Goal: Navigation & Orientation: Find specific page/section

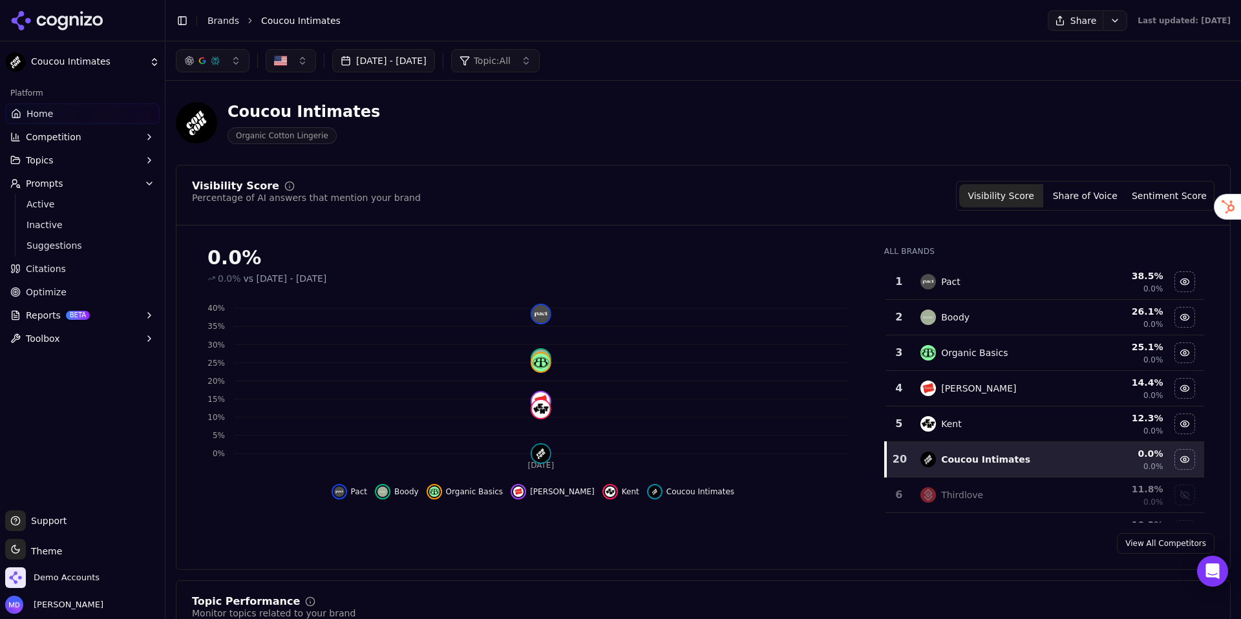
drag, startPoint x: 226, startPoint y: 23, endPoint x: 200, endPoint y: 24, distance: 25.9
click at [226, 23] on link "Brands" at bounding box center [224, 21] width 32 height 10
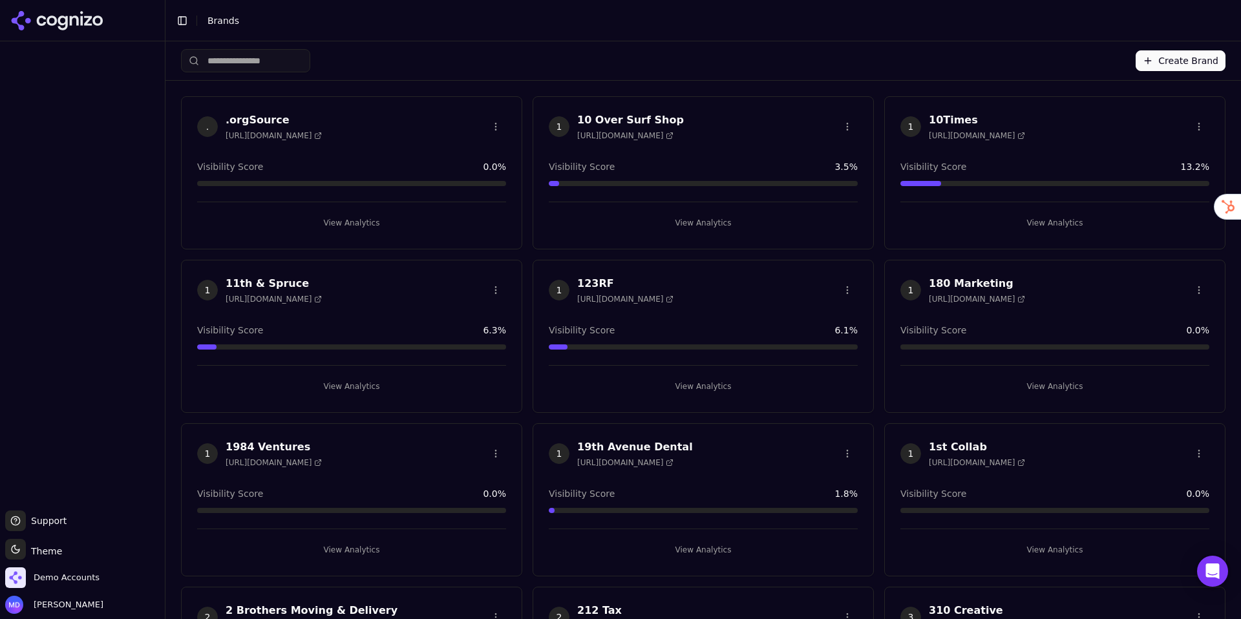
click at [255, 76] on div "Create Brand" at bounding box center [703, 60] width 1045 height 39
click at [248, 68] on input "search" at bounding box center [245, 60] width 129 height 23
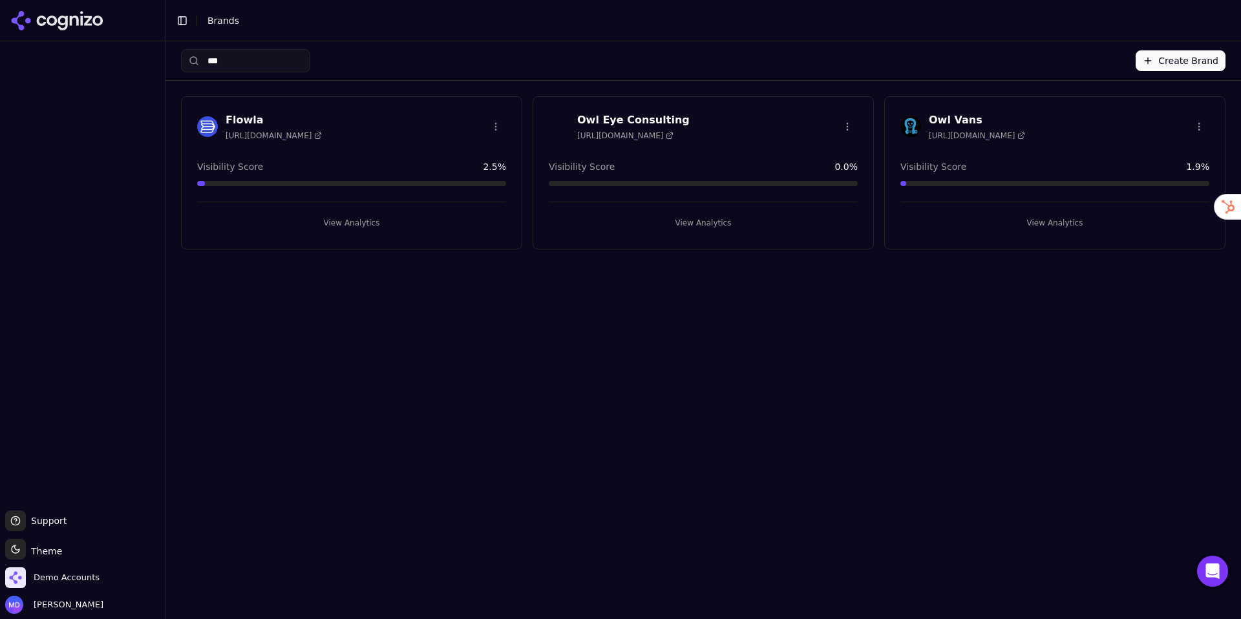
type input "***"
drag, startPoint x: 1023, startPoint y: 219, endPoint x: 900, endPoint y: 217, distance: 122.9
click at [1021, 219] on button "View Analytics" at bounding box center [1055, 223] width 309 height 21
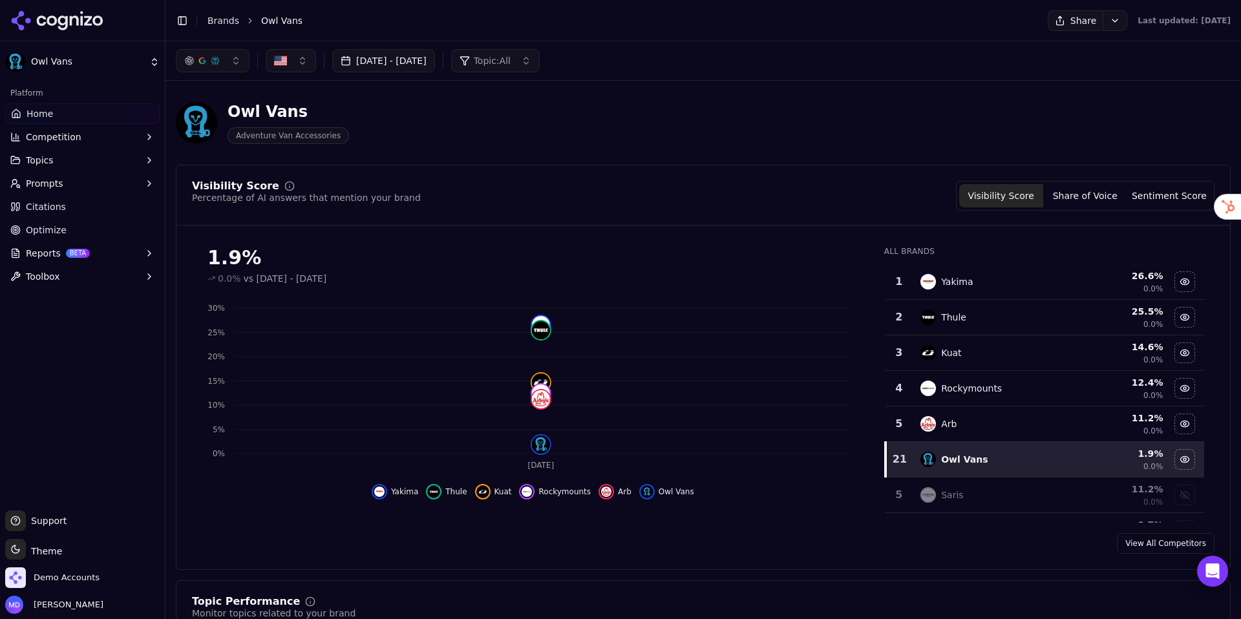
click at [55, 240] on ul "Home Competition Topics Prompts Citations Optimize Reports BETA Toolbox" at bounding box center [82, 195] width 155 height 184
drag, startPoint x: 53, startPoint y: 228, endPoint x: 69, endPoint y: 258, distance: 33.8
click at [53, 228] on span "Optimize" at bounding box center [46, 230] width 41 height 13
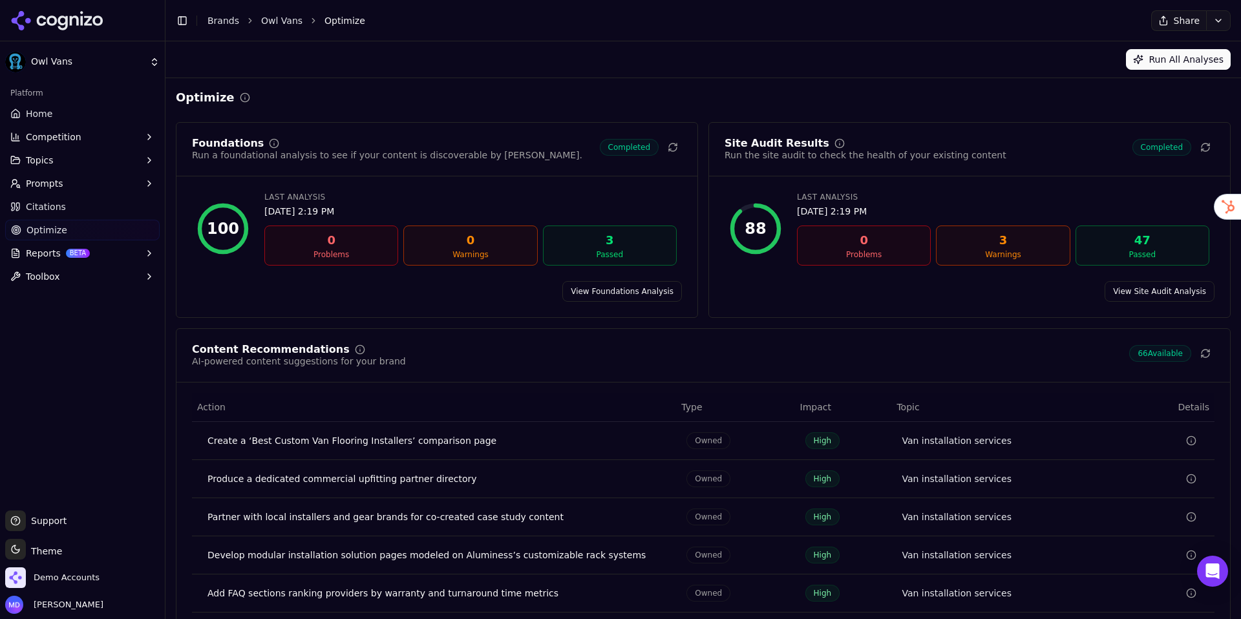
drag, startPoint x: 53, startPoint y: 114, endPoint x: 29, endPoint y: 127, distance: 27.2
click at [52, 114] on link "Home" at bounding box center [82, 113] width 155 height 21
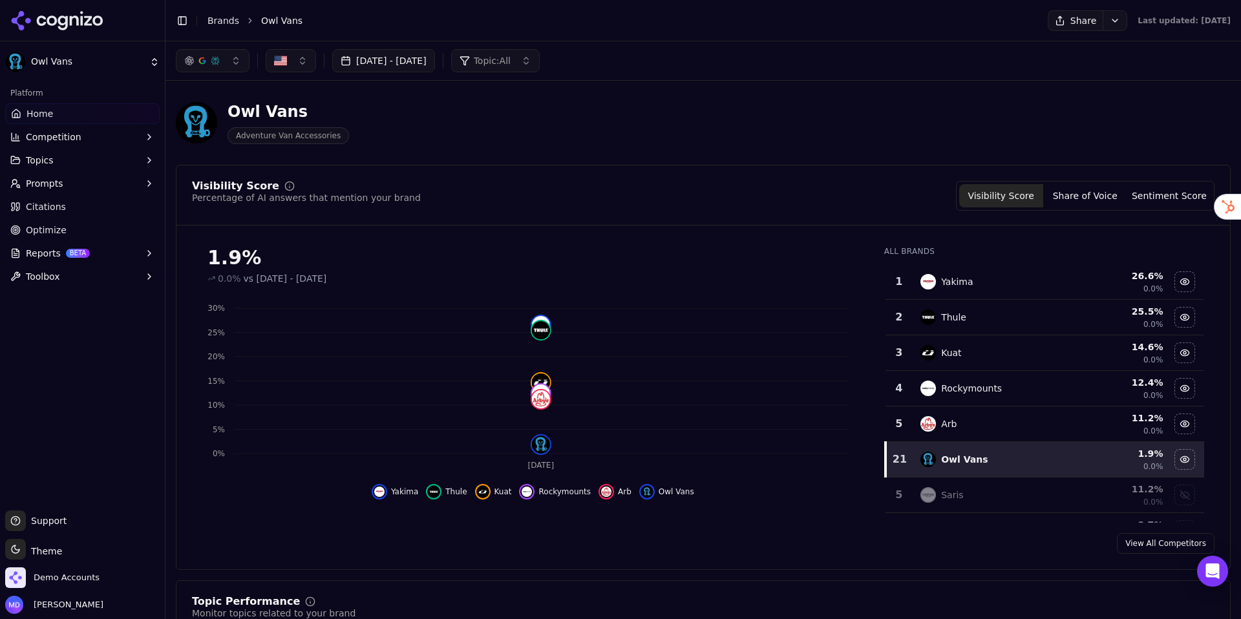
drag, startPoint x: 39, startPoint y: 231, endPoint x: 57, endPoint y: 281, distance: 52.8
click at [39, 231] on span "Optimize" at bounding box center [46, 230] width 41 height 13
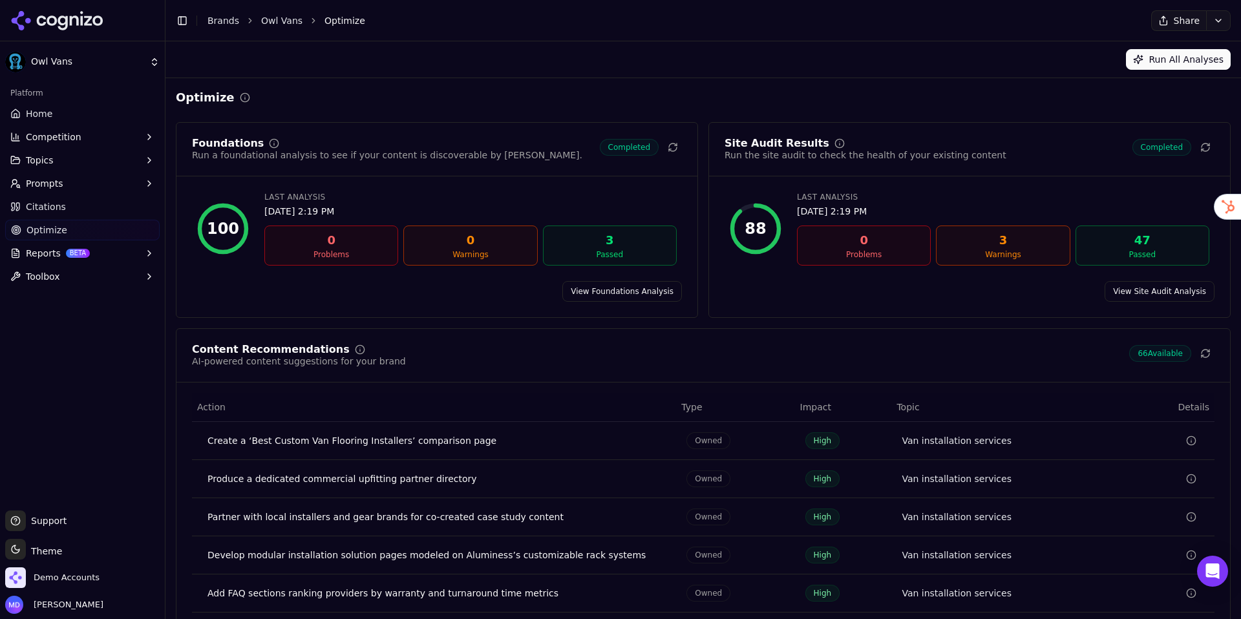
click at [69, 165] on button "Topics" at bounding box center [82, 160] width 155 height 21
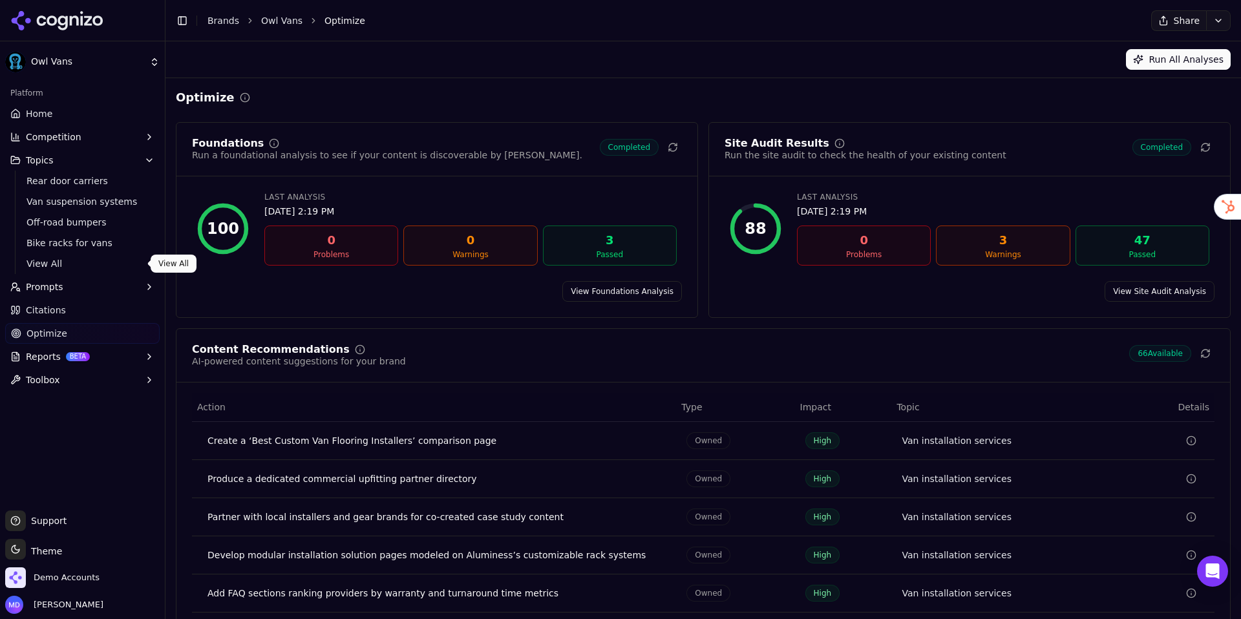
click at [65, 256] on link "View All" at bounding box center [82, 264] width 123 height 18
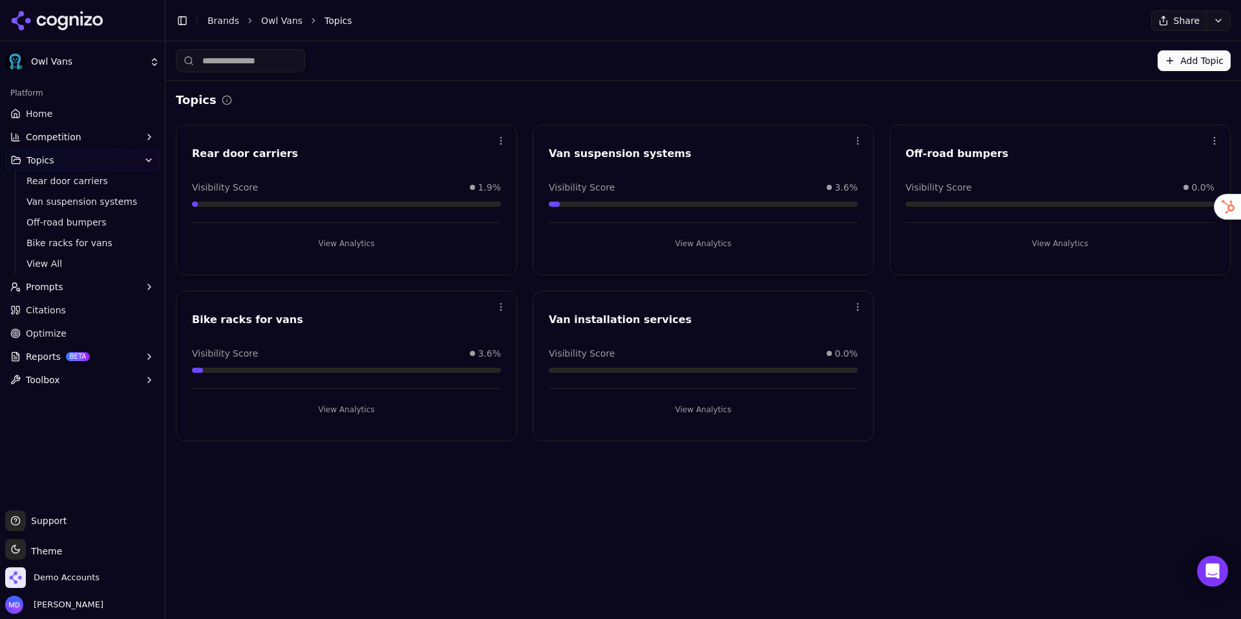
click at [45, 116] on span "Home" at bounding box center [39, 113] width 27 height 13
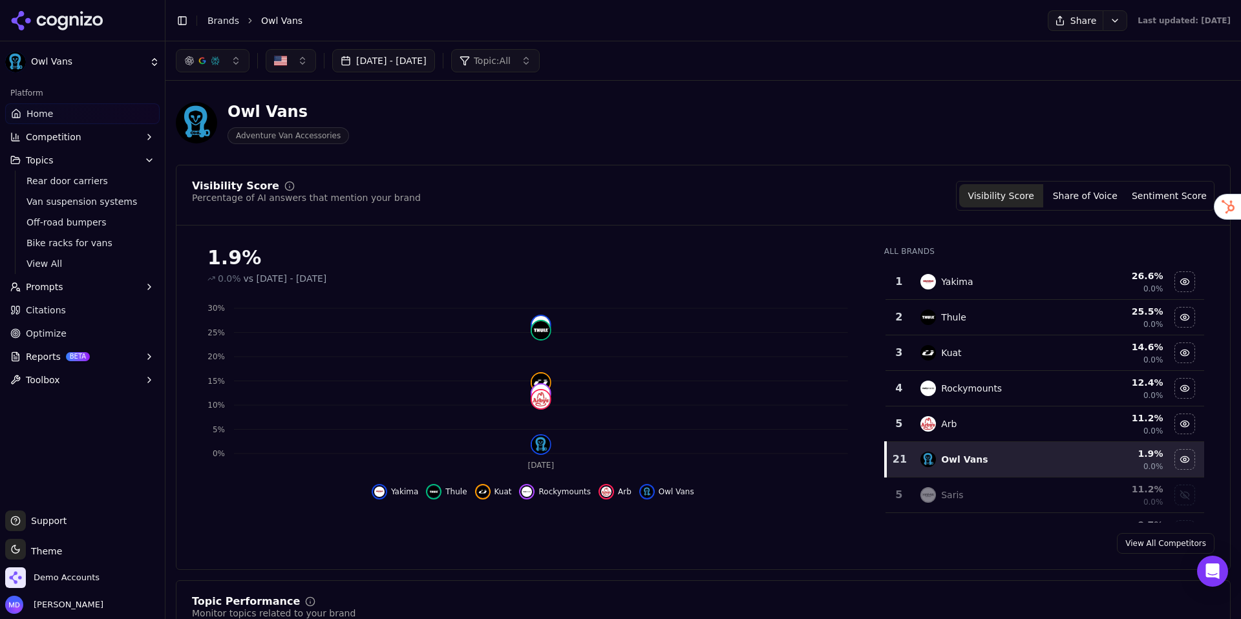
click at [148, 161] on icon "button" at bounding box center [149, 160] width 5 height 3
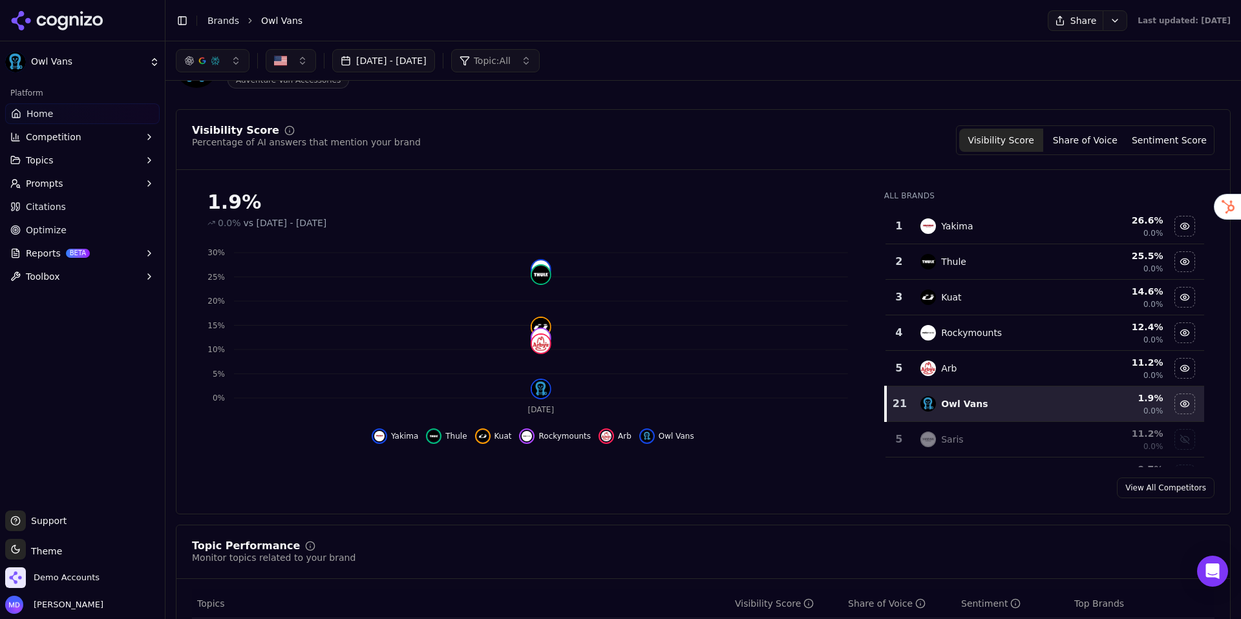
scroll to position [56, 0]
click at [1101, 134] on button "Share of Voice" at bounding box center [1085, 139] width 84 height 23
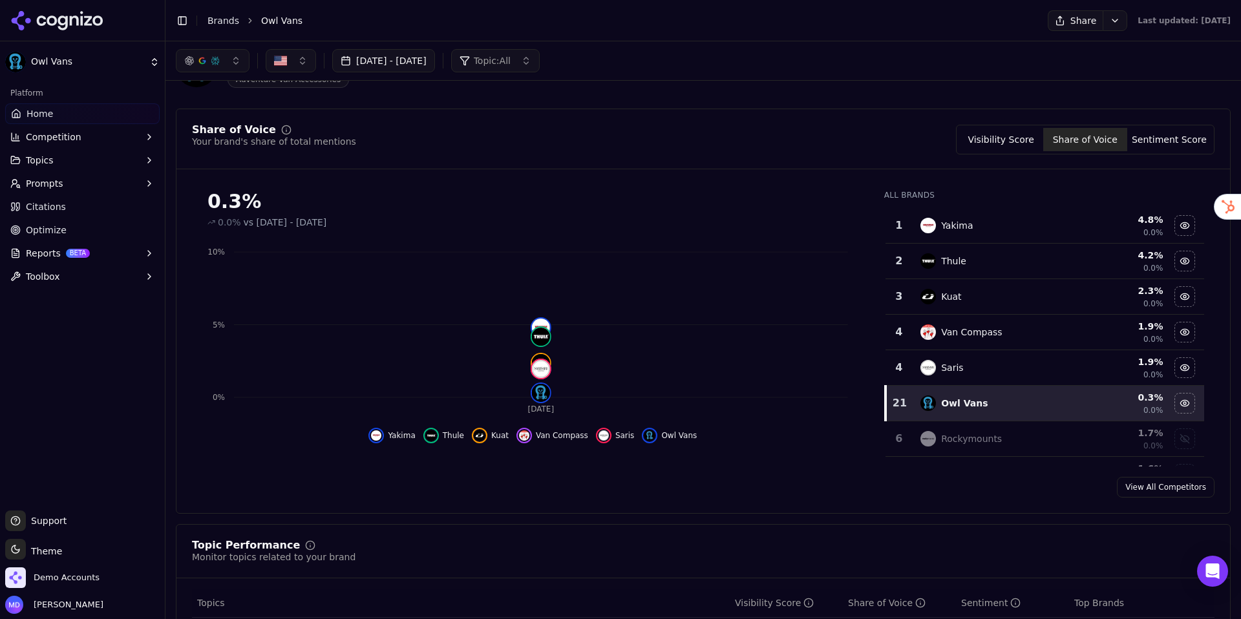
click at [1151, 144] on button "Sentiment Score" at bounding box center [1169, 139] width 84 height 23
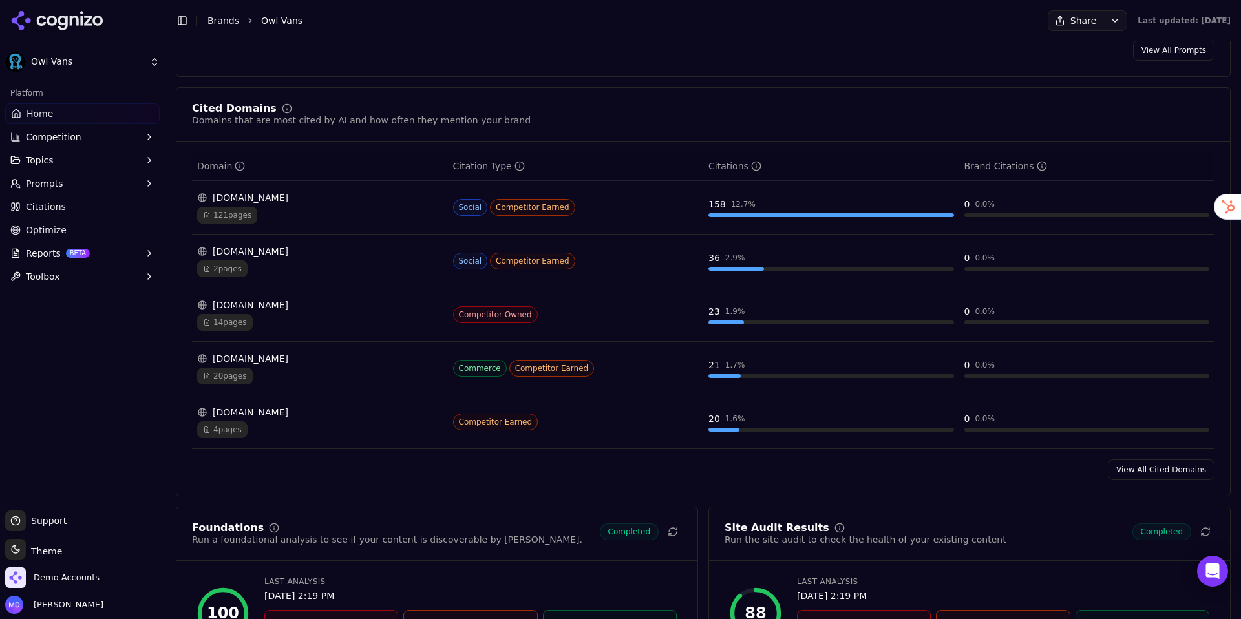
scroll to position [1309, 0]
click at [390, 219] on div "121 pages" at bounding box center [320, 213] width 246 height 17
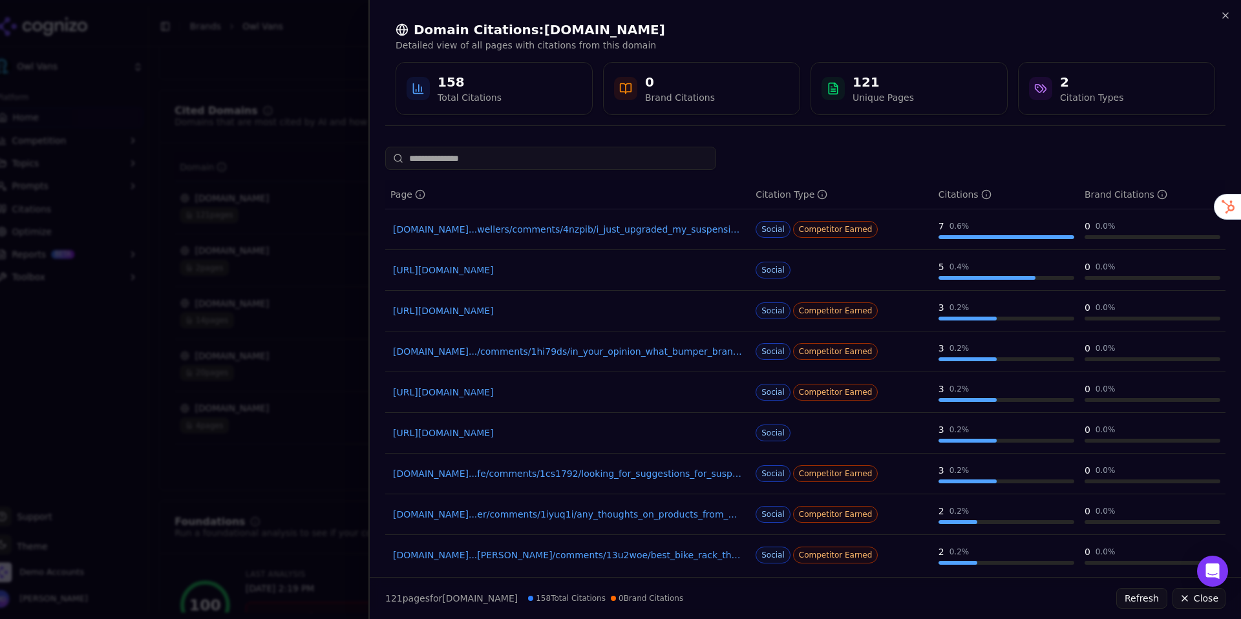
click at [311, 235] on div at bounding box center [620, 309] width 1241 height 619
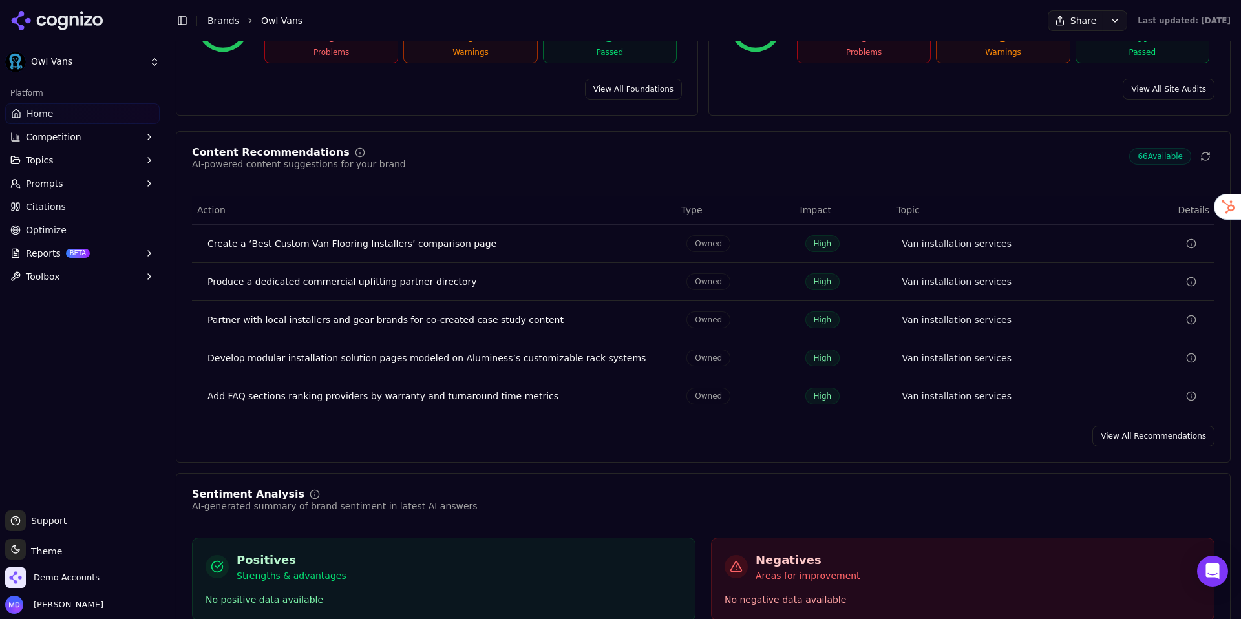
scroll to position [1898, 0]
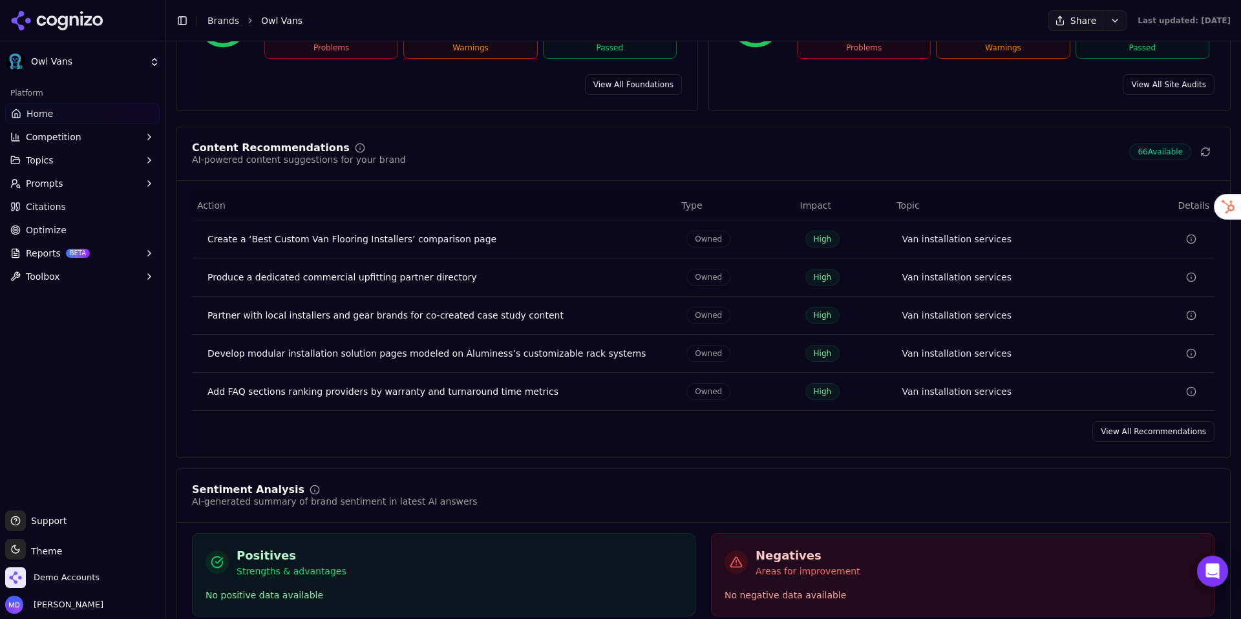
click at [1138, 428] on link "View All Recommendations" at bounding box center [1154, 432] width 122 height 21
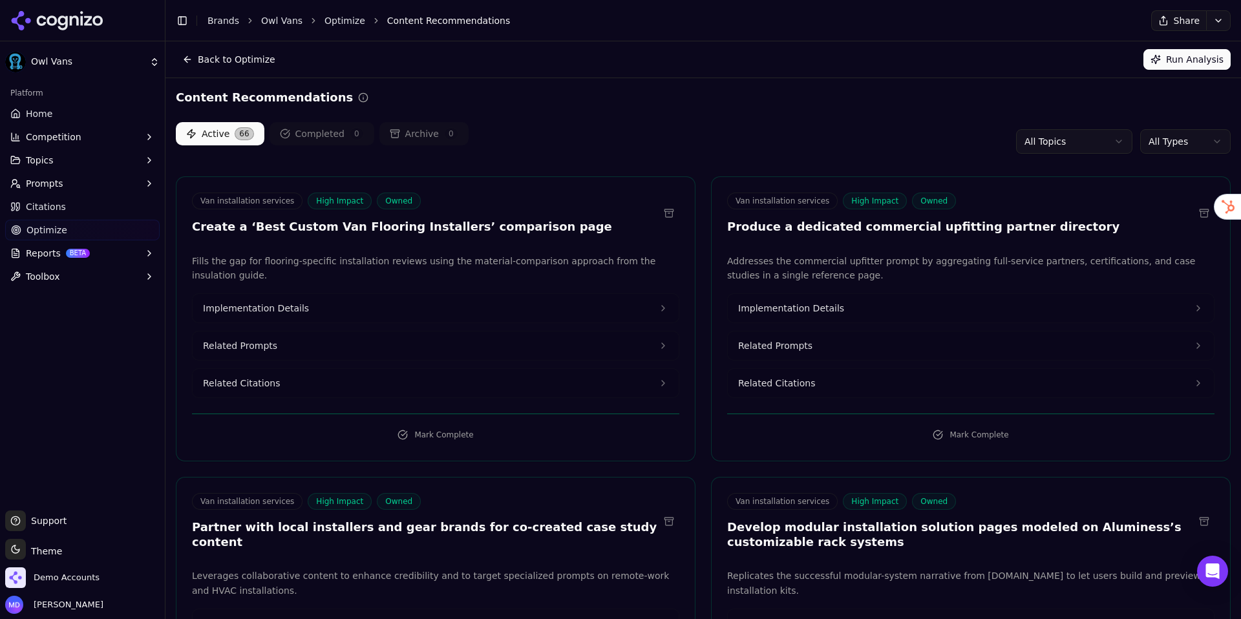
click at [1017, 141] on html "Owl Vans Platform Home Competition Topics Prompts Citations Optimize Reports BE…" at bounding box center [620, 309] width 1241 height 619
drag, startPoint x: 824, startPoint y: 155, endPoint x: 815, endPoint y: 176, distance: 23.8
click at [823, 155] on html "Owl Vans Platform Home Competition Topics Prompts Citations Optimize Reports BE…" at bounding box center [620, 309] width 1241 height 619
click at [312, 306] on button "Implementation Details" at bounding box center [436, 308] width 486 height 28
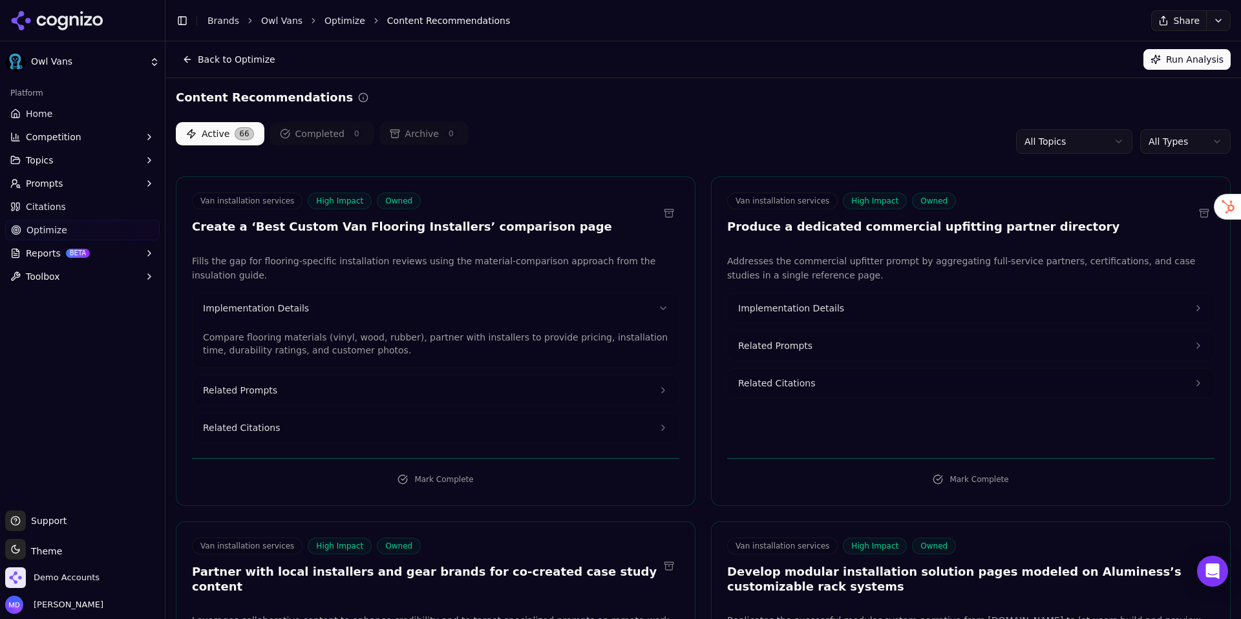
click at [778, 305] on span "Implementation Details" at bounding box center [791, 308] width 106 height 13
click at [341, 389] on button "Related Prompts" at bounding box center [436, 390] width 486 height 28
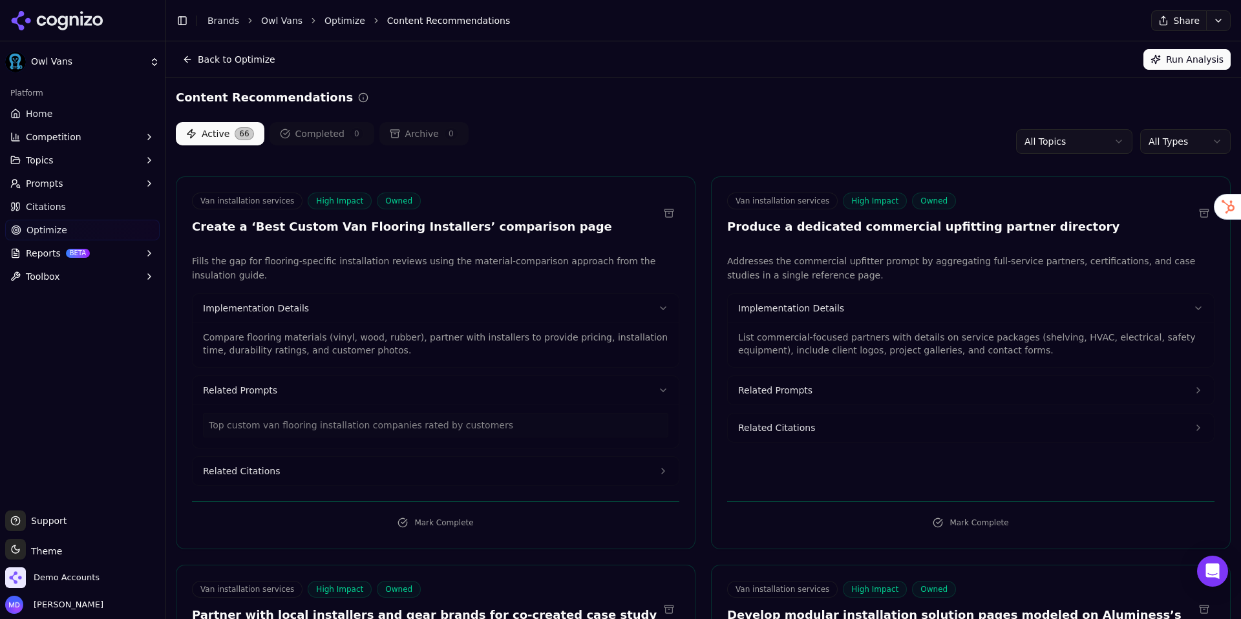
click at [369, 473] on button "Related Citations" at bounding box center [436, 471] width 486 height 28
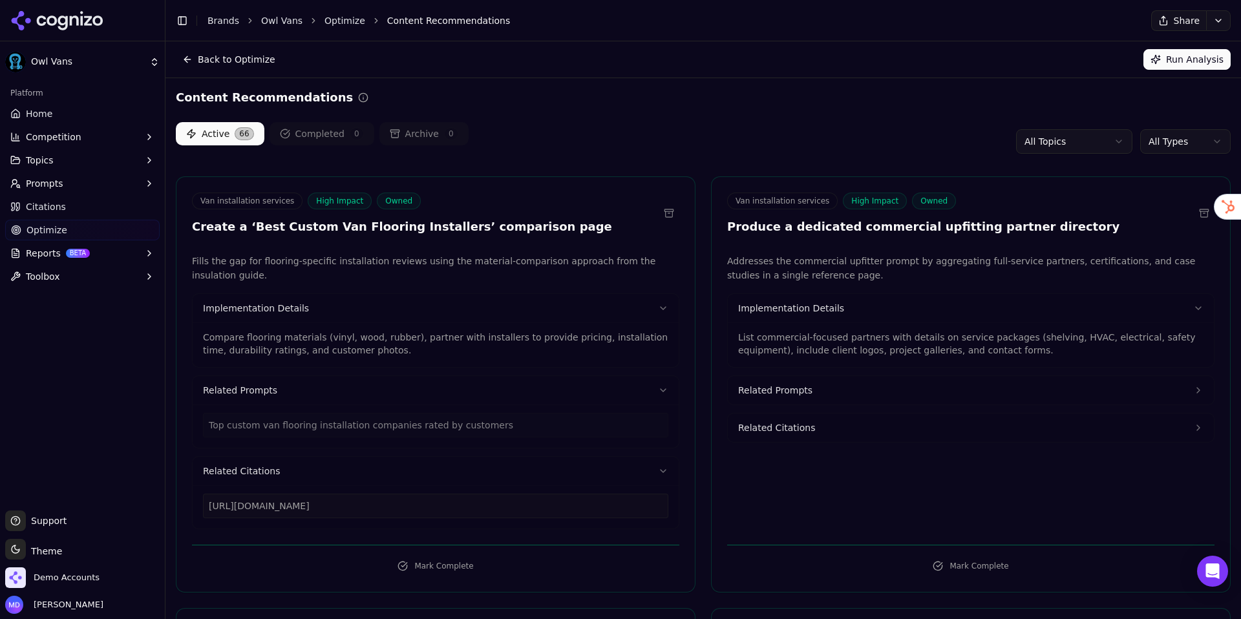
click at [83, 115] on link "Home" at bounding box center [82, 113] width 155 height 21
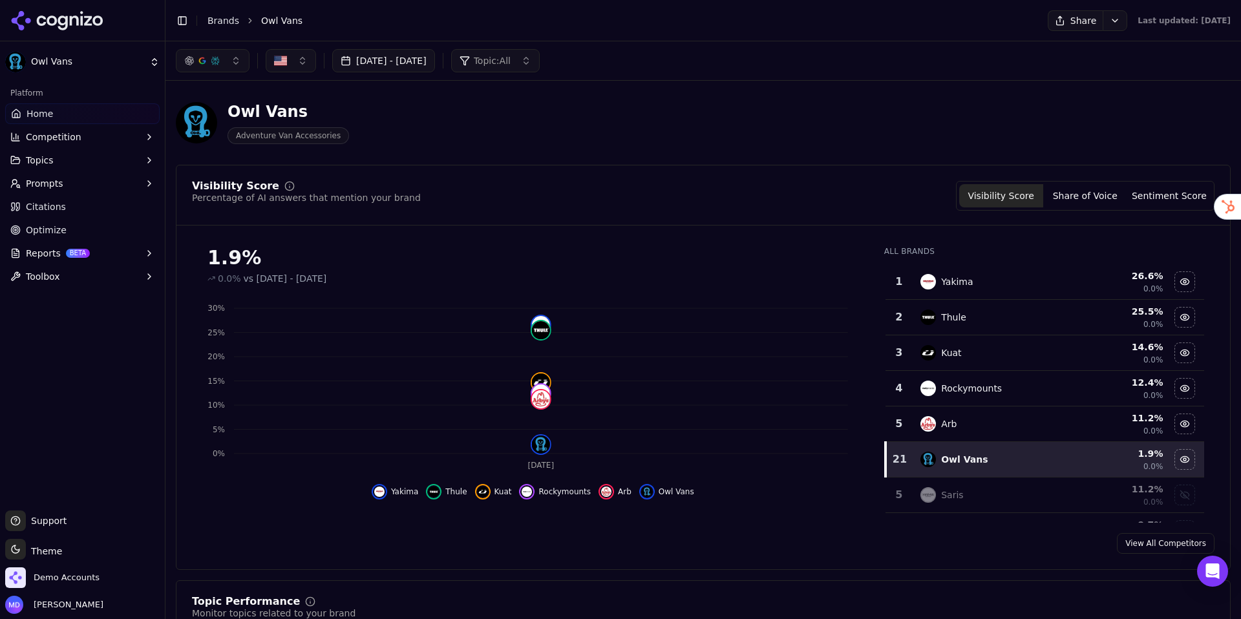
click at [59, 234] on span "Optimize" at bounding box center [46, 230] width 41 height 13
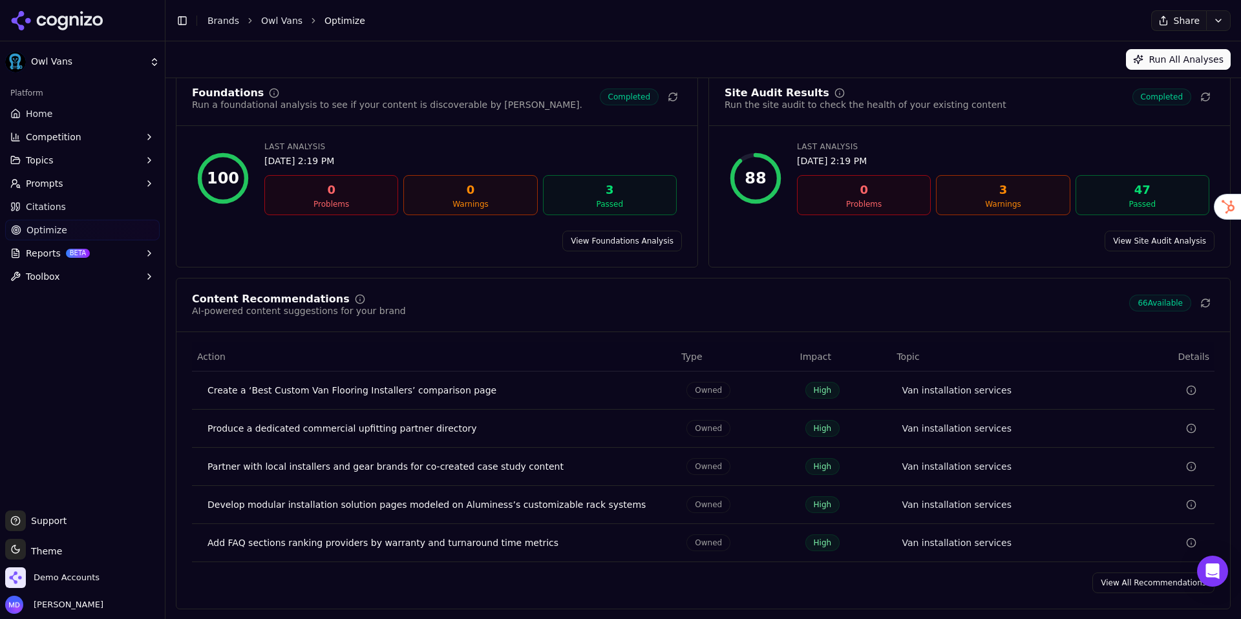
scroll to position [52, 0]
drag, startPoint x: 1150, startPoint y: 579, endPoint x: 1125, endPoint y: 218, distance: 362.3
click at [1150, 579] on link "View All Recommendations" at bounding box center [1154, 582] width 122 height 21
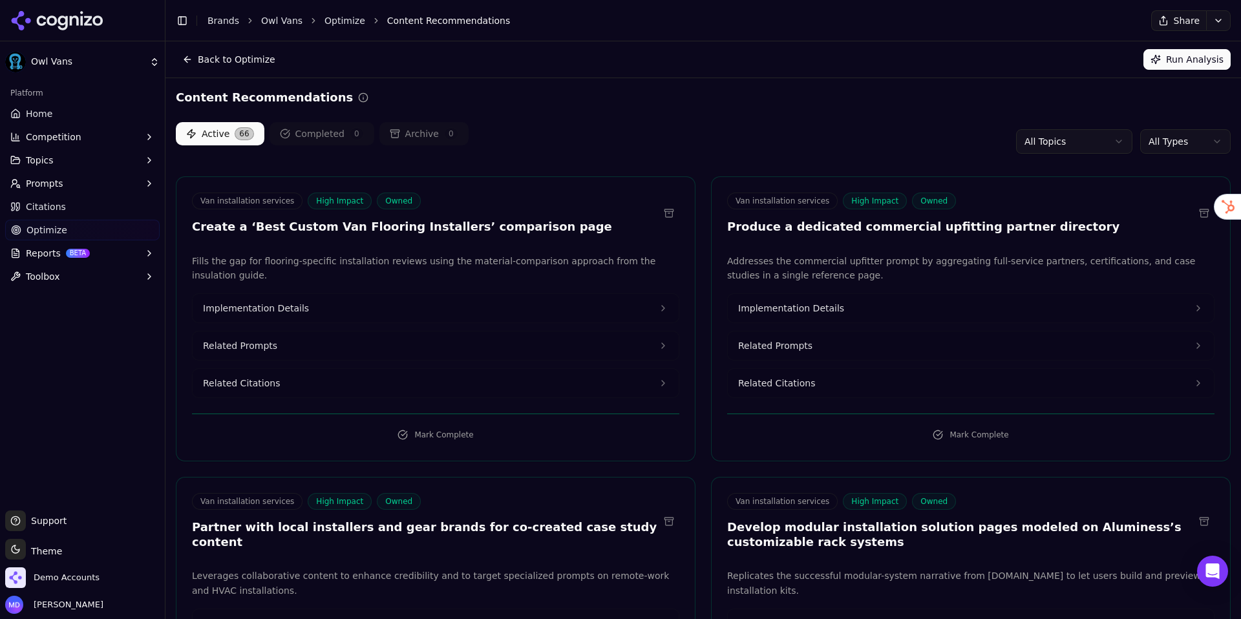
click at [1151, 147] on html "Owl Vans Platform Home Competition Topics Prompts Citations Optimize Reports BE…" at bounding box center [620, 309] width 1241 height 619
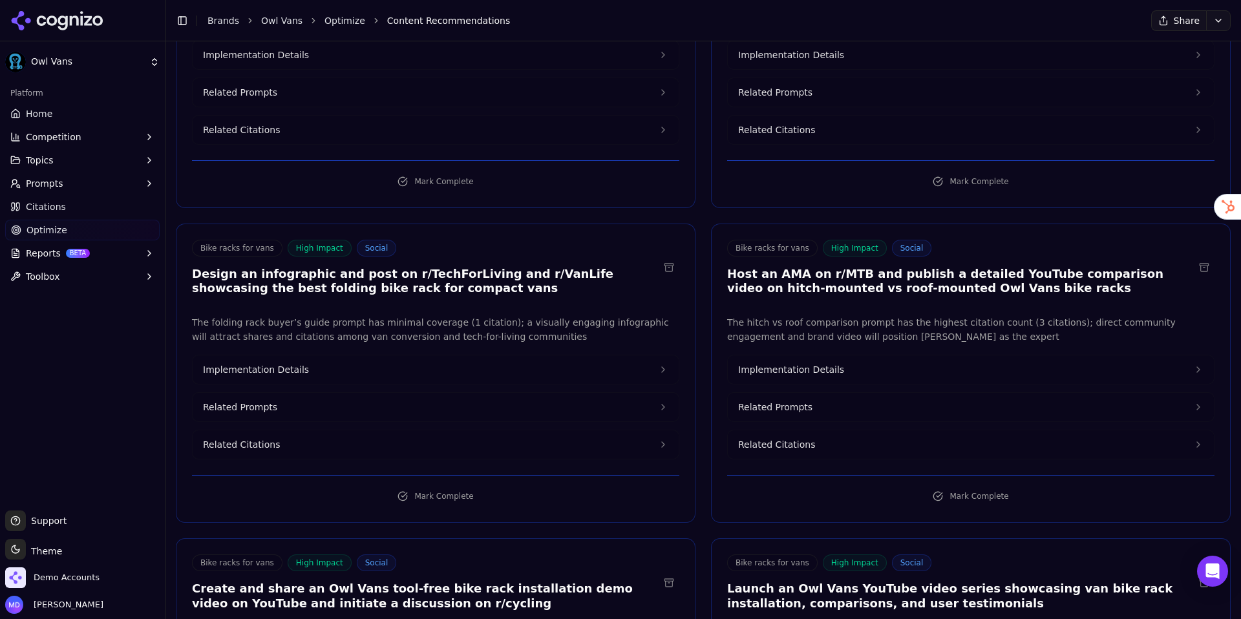
scroll to position [273, 0]
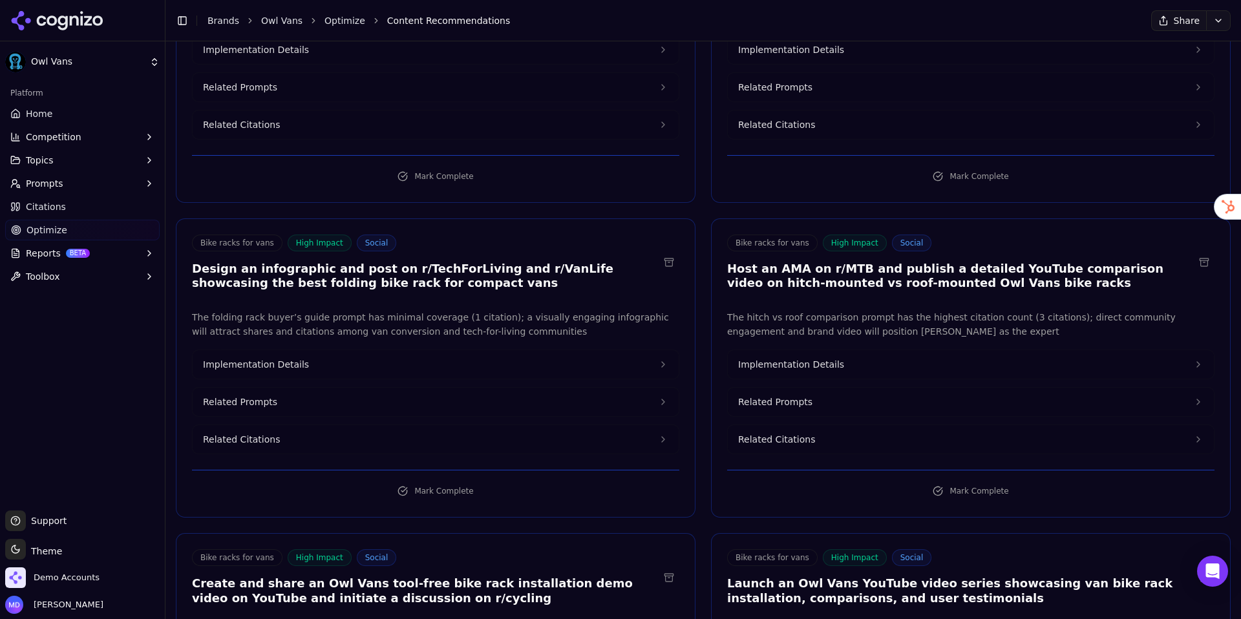
click at [371, 354] on button "Implementation Details" at bounding box center [436, 364] width 486 height 28
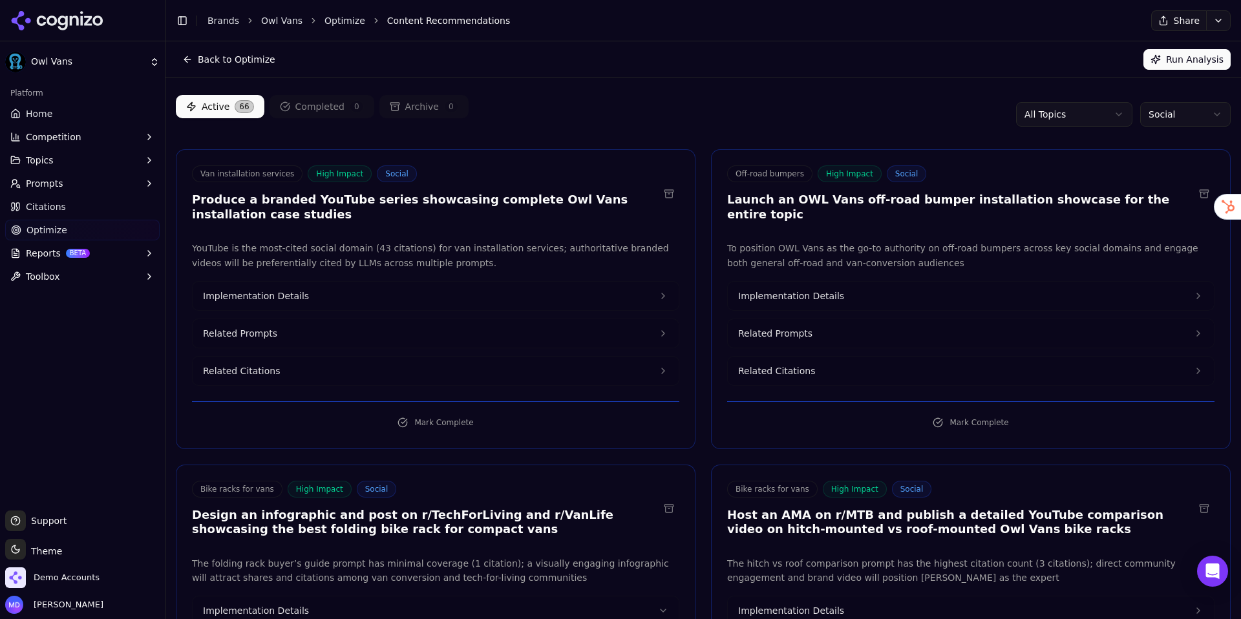
scroll to position [0, 0]
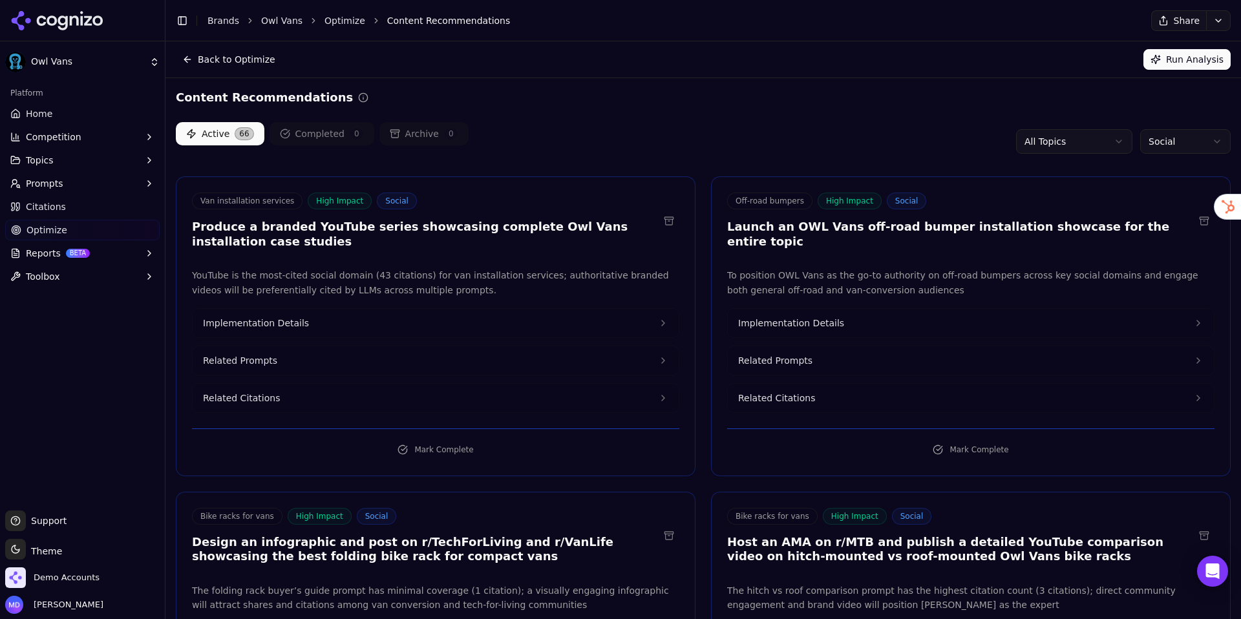
drag, startPoint x: 80, startPoint y: 111, endPoint x: 87, endPoint y: 130, distance: 20.4
click at [80, 111] on link "Home" at bounding box center [82, 113] width 155 height 21
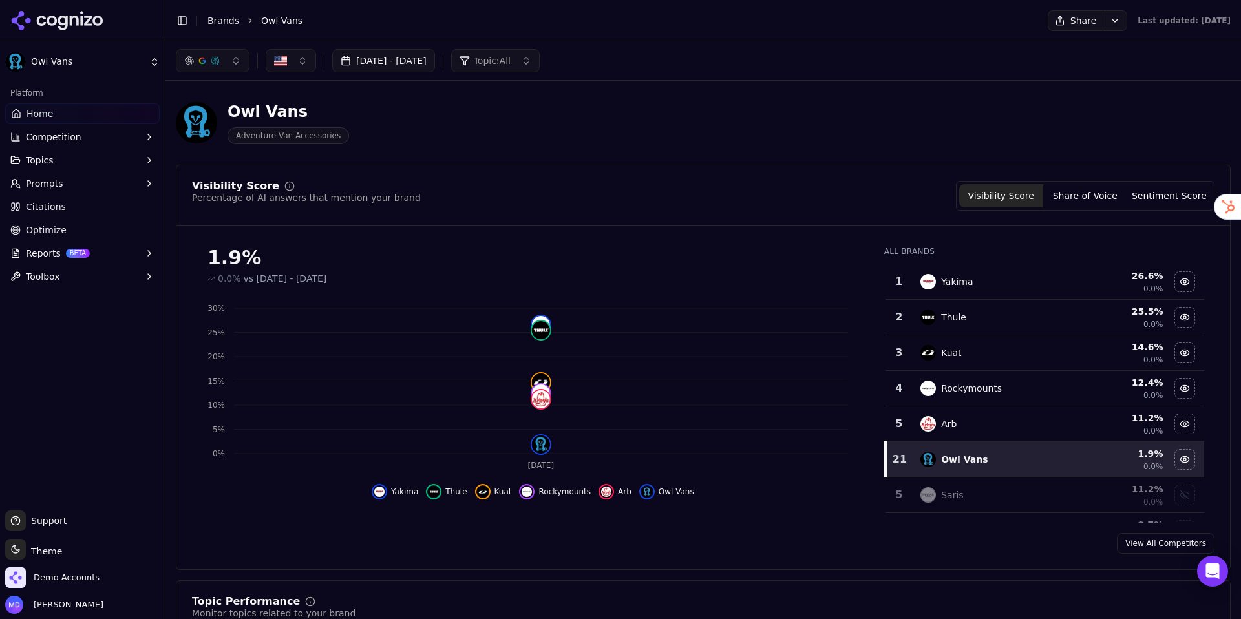
click at [90, 144] on button "Competition" at bounding box center [82, 137] width 155 height 21
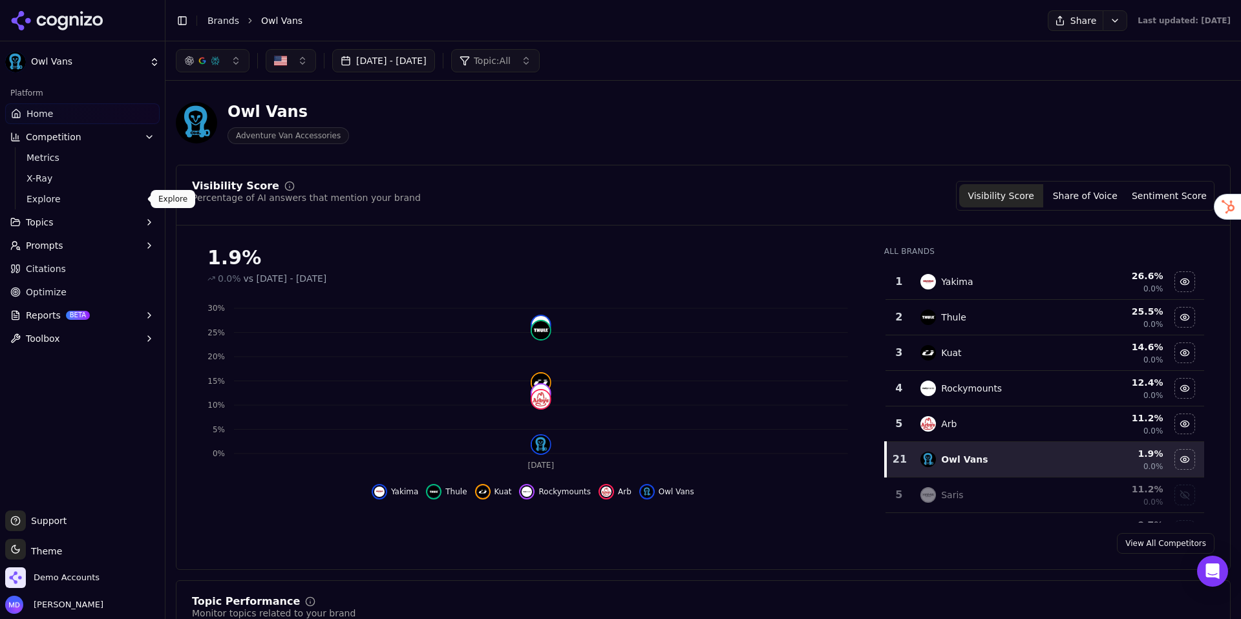
click at [82, 200] on span "Explore" at bounding box center [83, 199] width 112 height 13
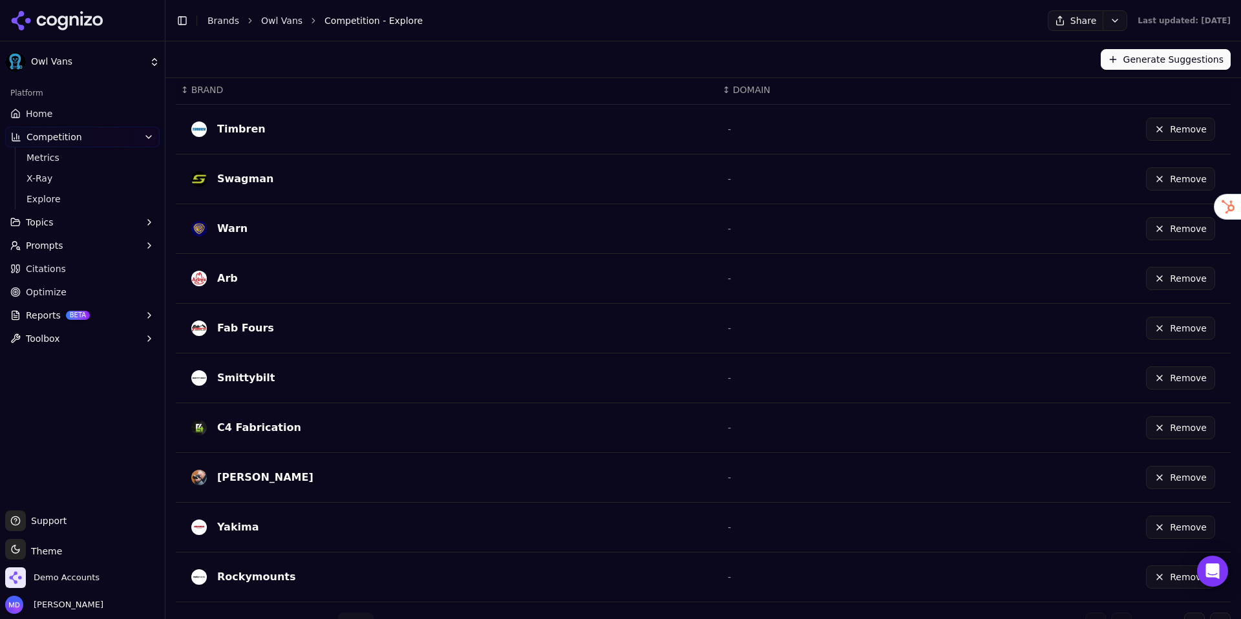
scroll to position [319, 0]
click at [92, 150] on link "Metrics" at bounding box center [82, 158] width 123 height 18
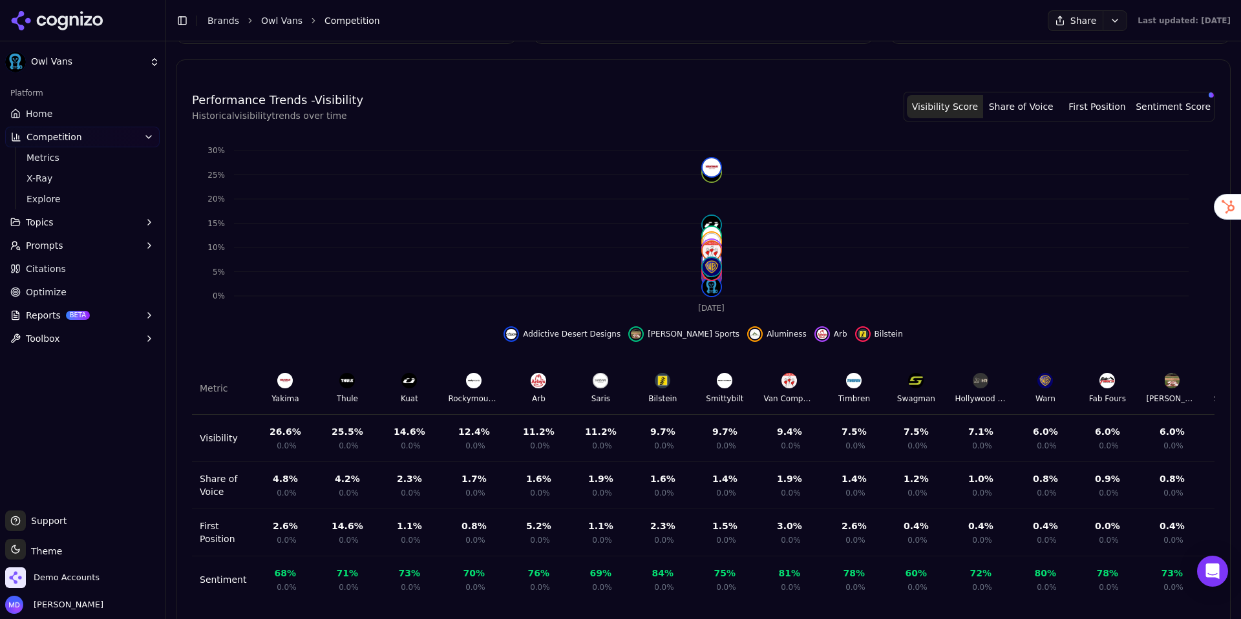
scroll to position [352, 0]
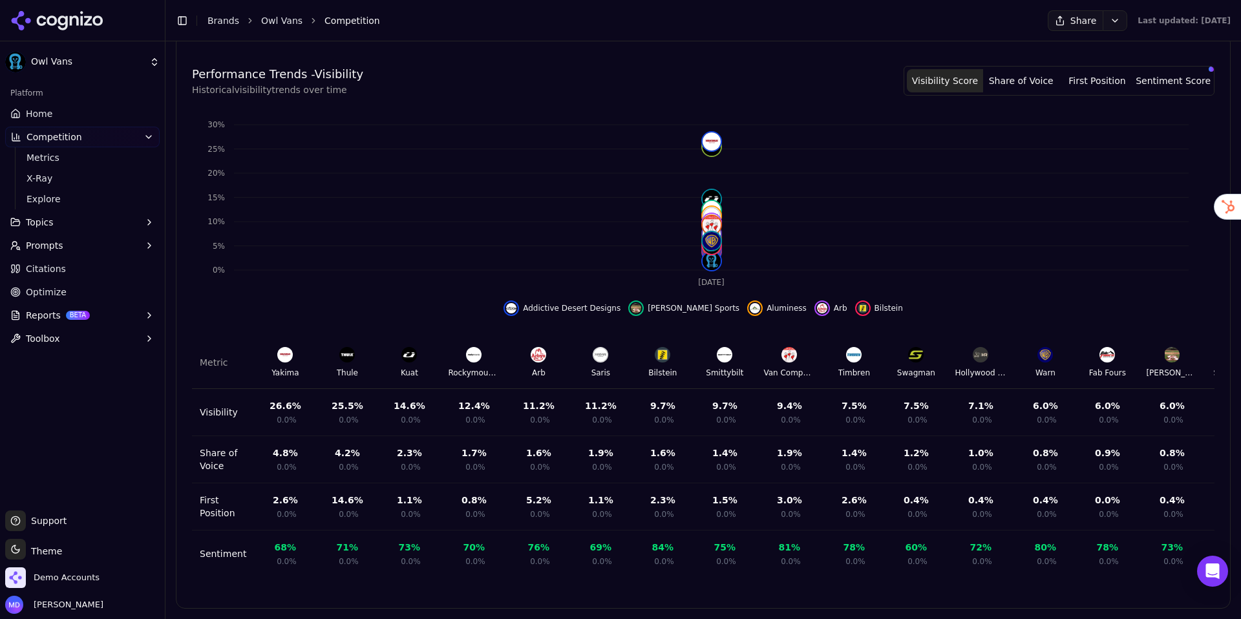
click at [58, 106] on link "Home" at bounding box center [82, 113] width 155 height 21
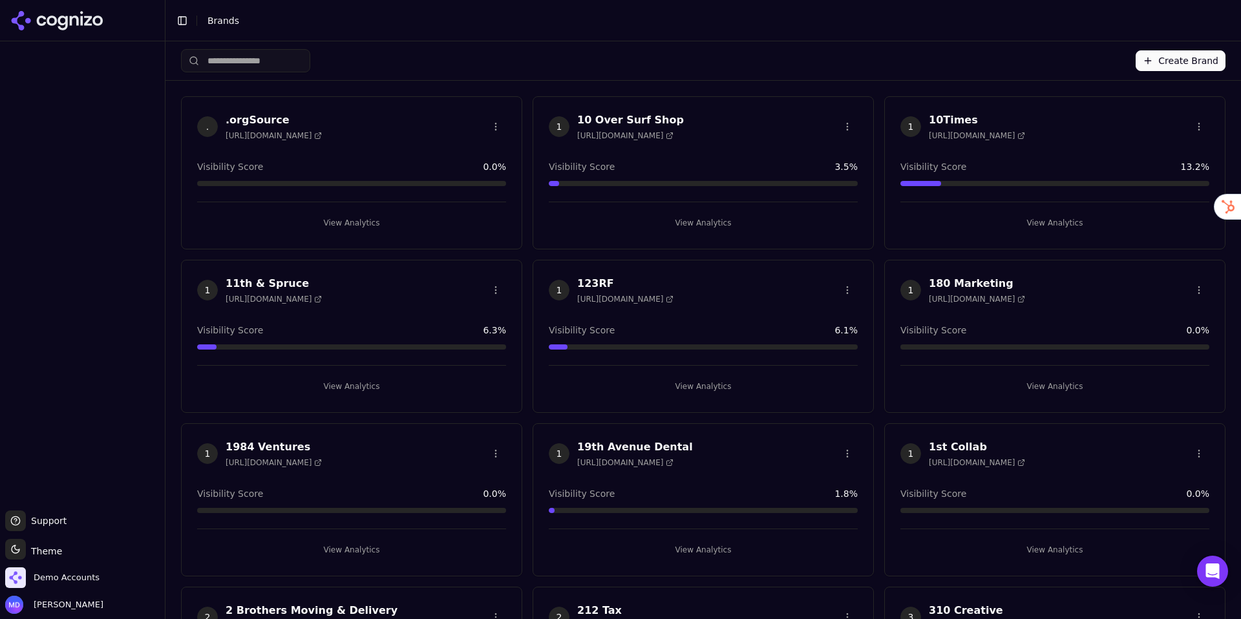
click at [251, 61] on input "search" at bounding box center [245, 60] width 129 height 23
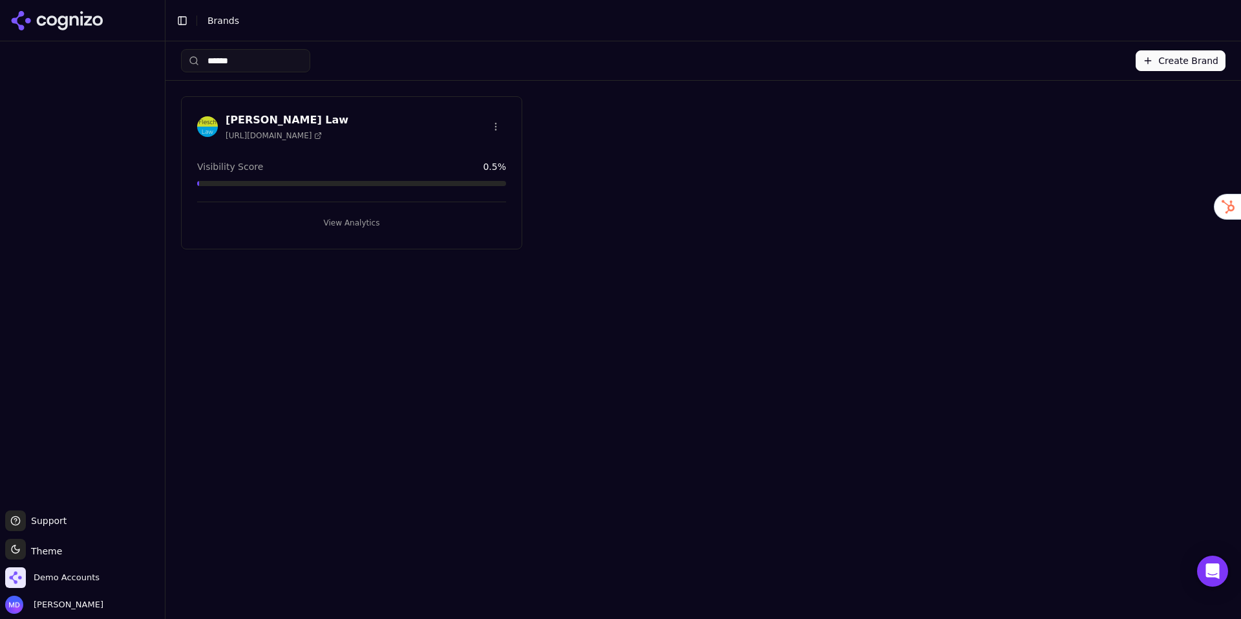
type input "******"
drag, startPoint x: 316, startPoint y: 217, endPoint x: 311, endPoint y: 207, distance: 11.0
click at [315, 217] on button "View Analytics" at bounding box center [351, 223] width 309 height 21
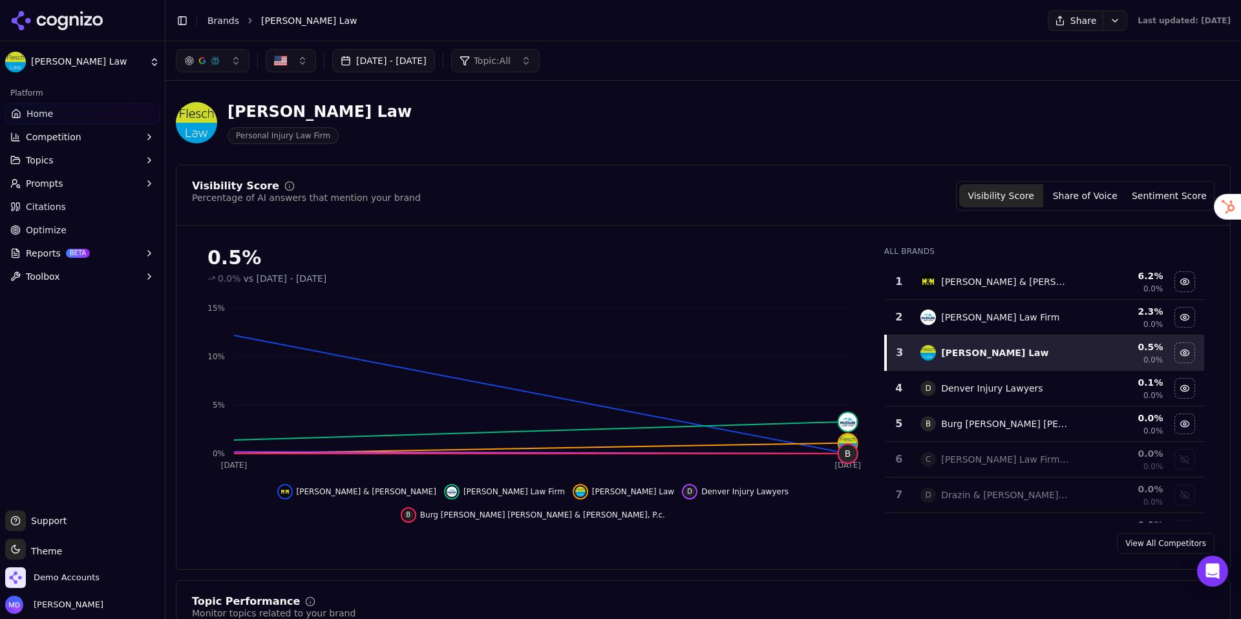
click at [36, 233] on span "Optimize" at bounding box center [46, 230] width 41 height 13
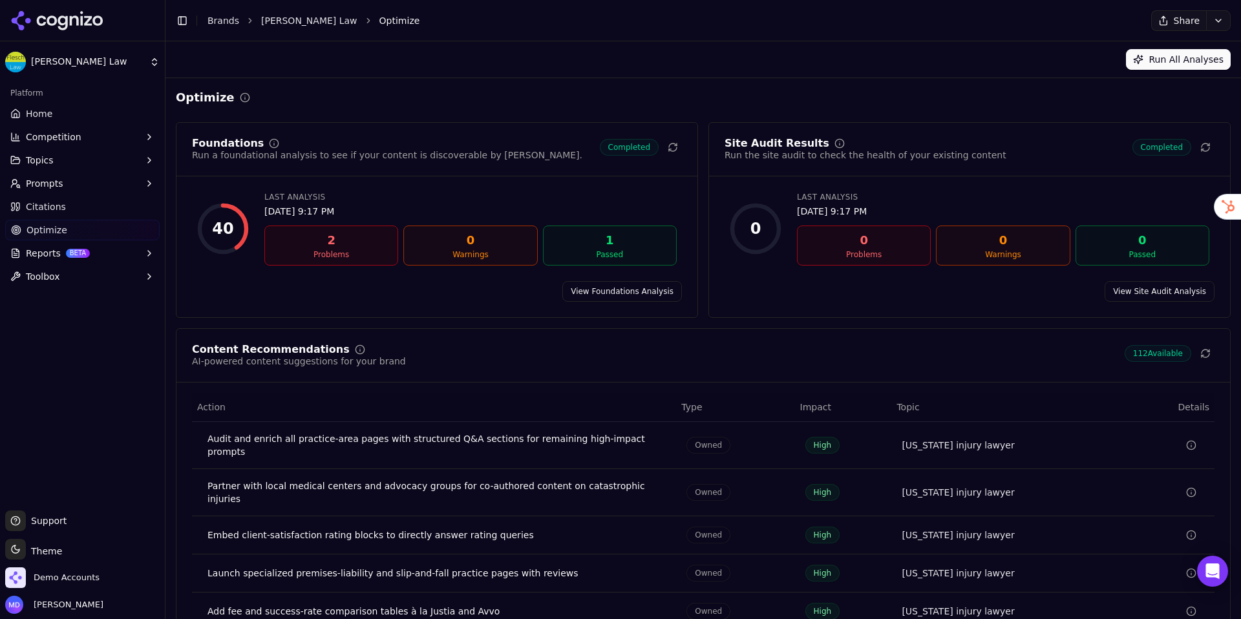
click at [56, 109] on link "Home" at bounding box center [82, 113] width 155 height 21
